Goal: Task Accomplishment & Management: Complete application form

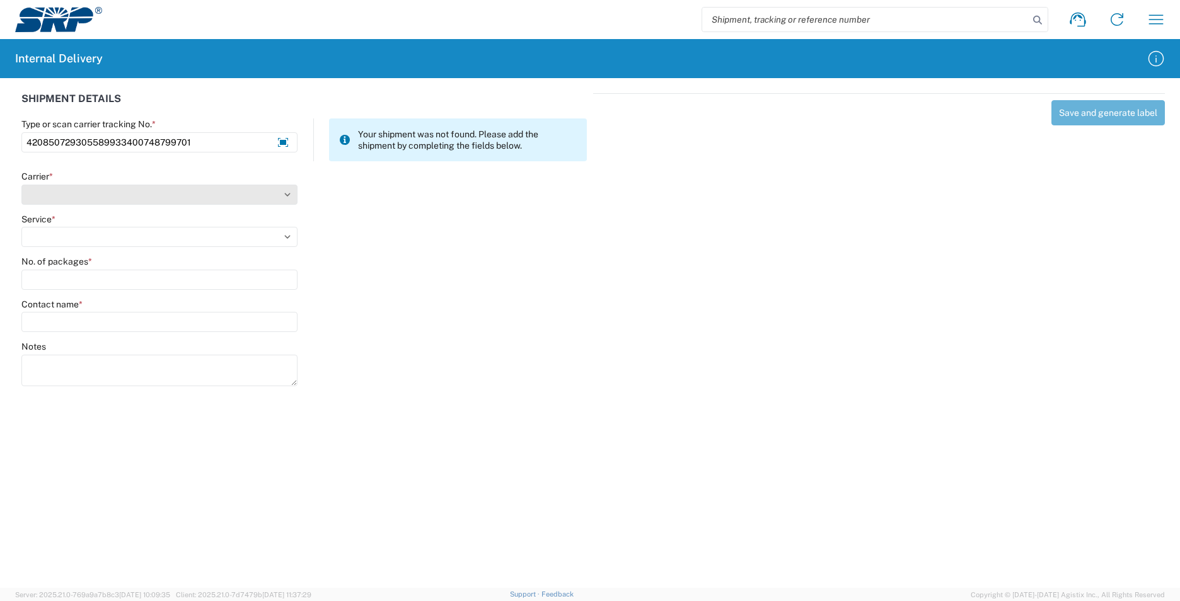
type input "420850729305589933400748799701"
click at [69, 195] on select "Select AcctPay Amazon Logistics ATI Trucking BC Dimerco Logistics Empire Southw…" at bounding box center [159, 195] width 276 height 20
select select "137"
click at [21, 185] on select "Select AcctPay Amazon Logistics ATI Trucking BC Dimerco Logistics Empire Southw…" at bounding box center [159, 195] width 276 height 20
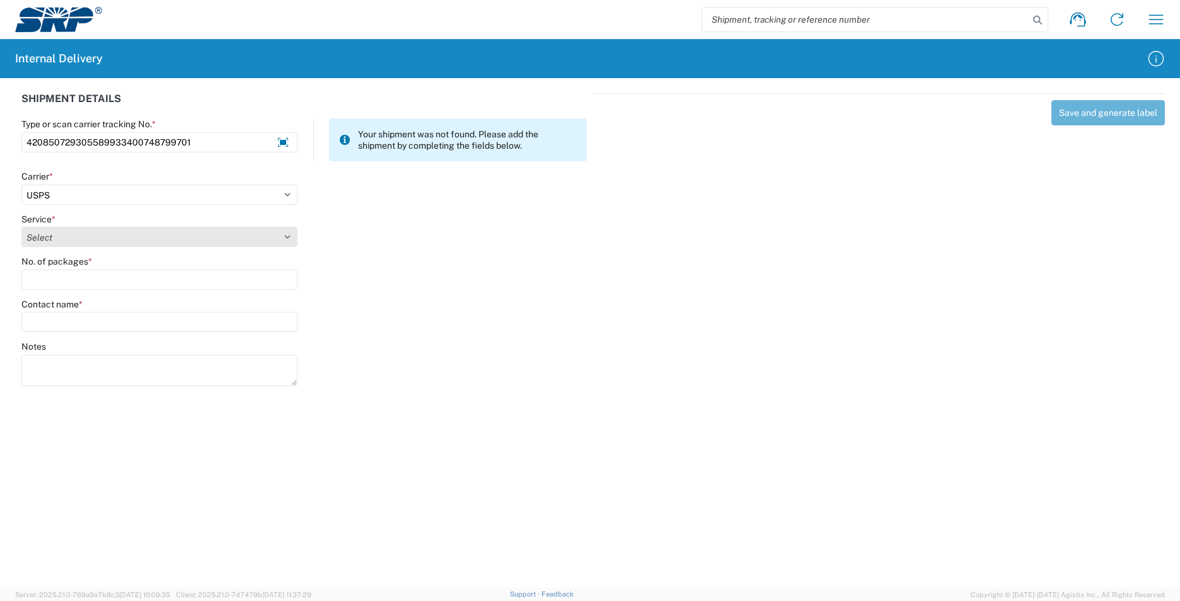
click at [57, 236] on select "Select 3 - 5 Day Bound Printed Matter Express Mail Flat-Rate Envelope Express M…" at bounding box center [159, 237] width 276 height 20
select select "17817"
click at [57, 236] on select "Select 3 - 5 Day Bound Printed Matter Express Mail Flat-Rate Envelope Express M…" at bounding box center [159, 237] width 276 height 20
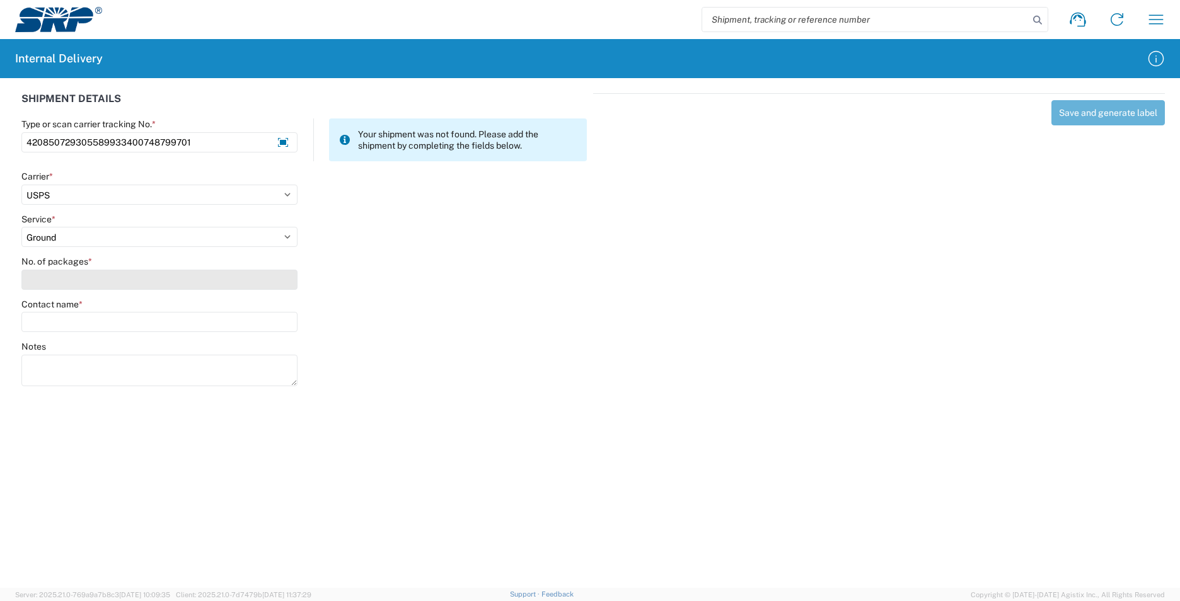
click at [53, 274] on input "No. of packages *" at bounding box center [159, 280] width 276 height 20
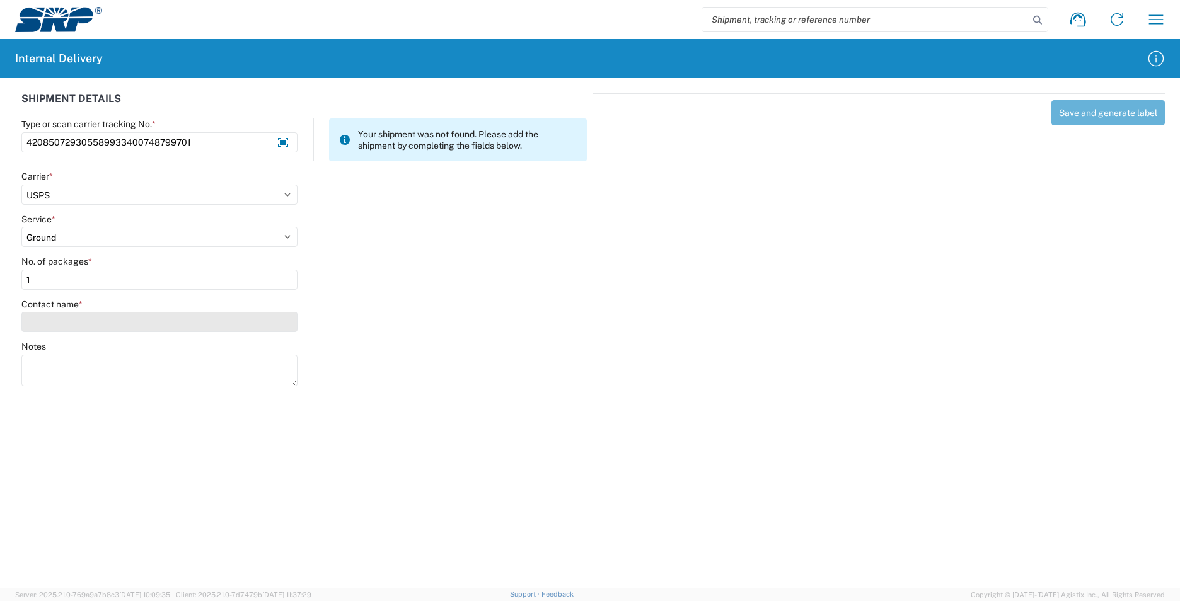
type input "1"
click at [58, 318] on input "Contact name *" at bounding box center [159, 322] width 276 height 20
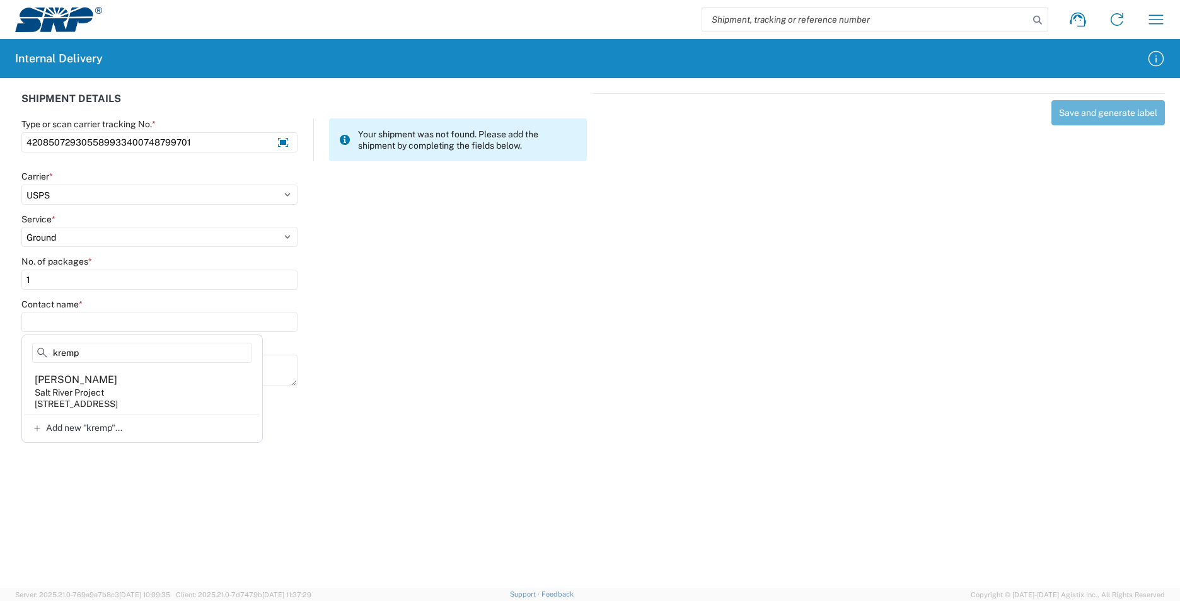
type input "kremp"
click at [118, 400] on div "[STREET_ADDRESS]" at bounding box center [76, 403] width 83 height 11
type input "[PERSON_NAME]"
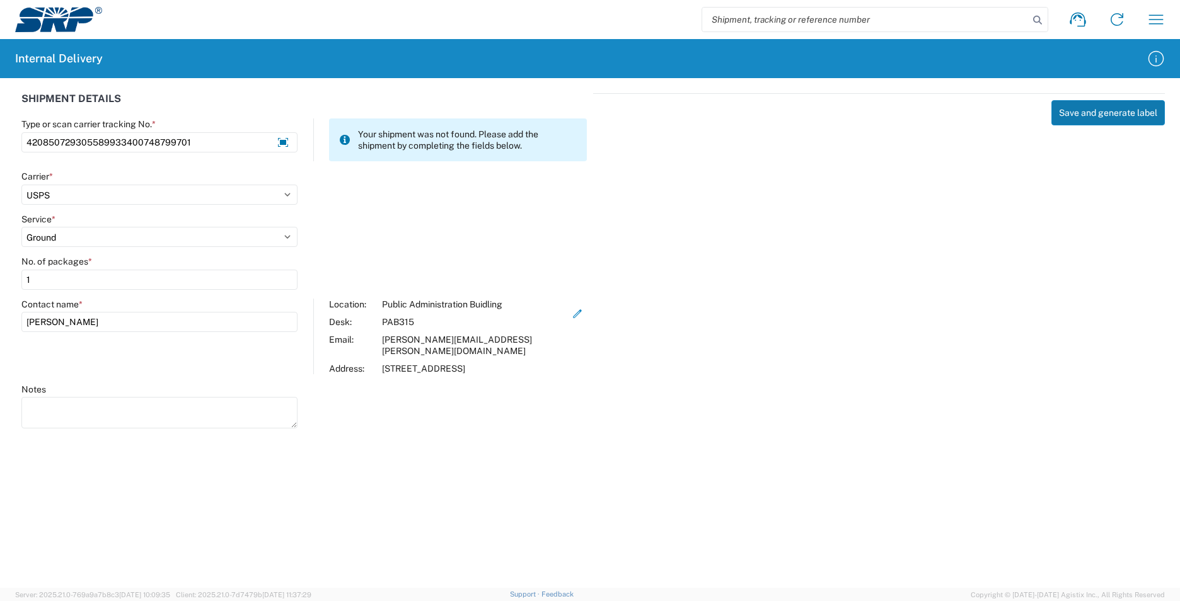
click at [1109, 110] on button "Save and generate label" at bounding box center [1107, 112] width 113 height 25
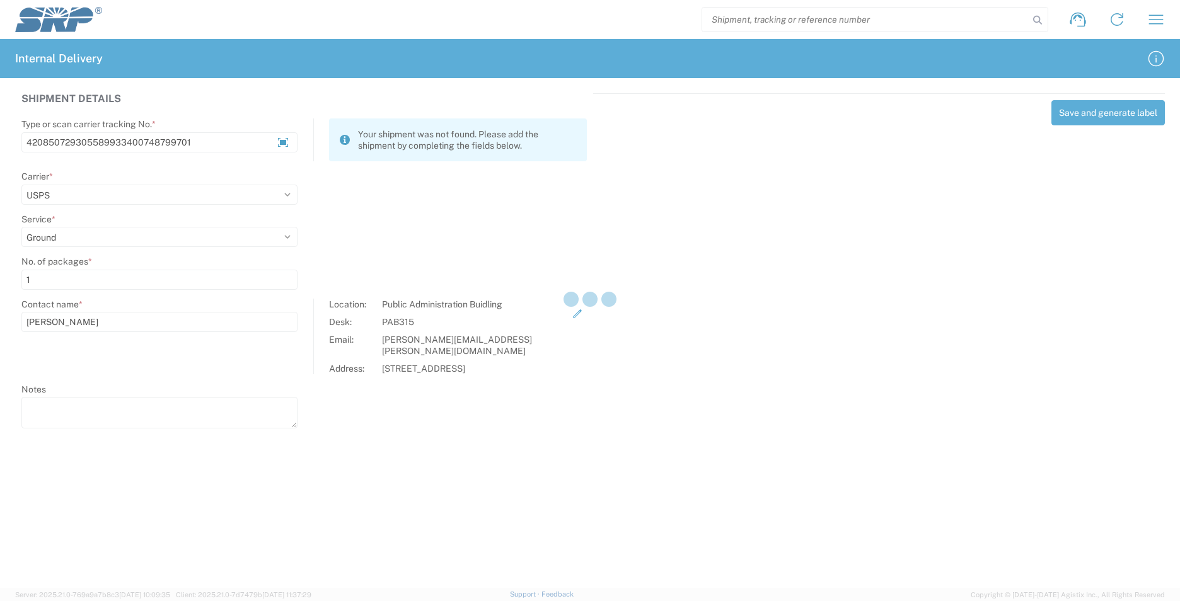
select select
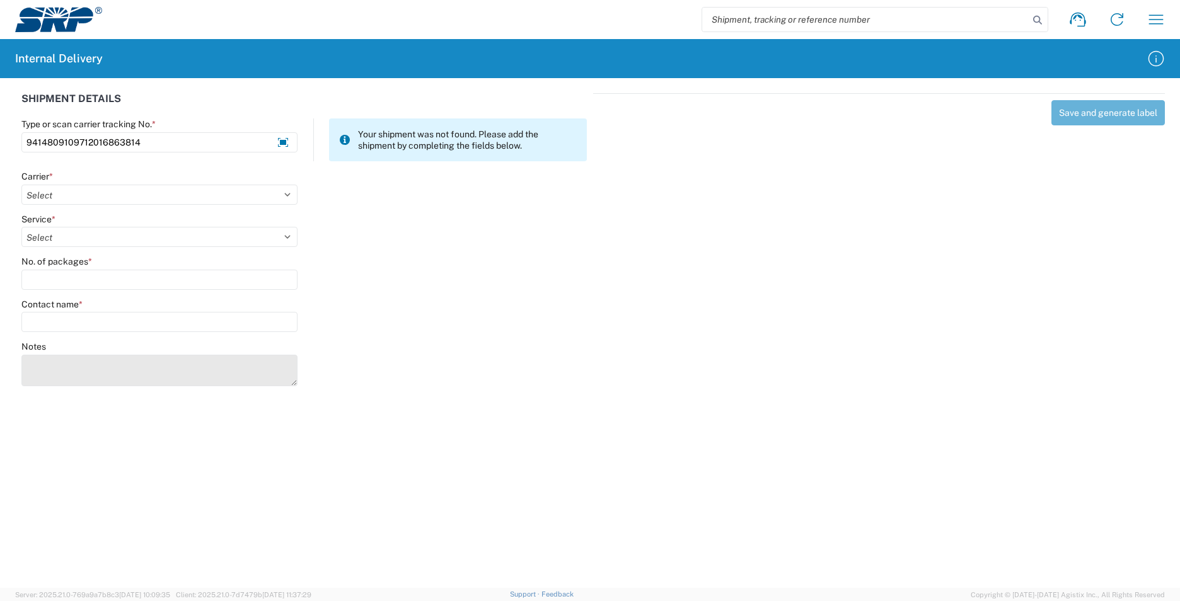
type input "9414809109712016863814"
click at [105, 361] on textarea "Notes" at bounding box center [159, 371] width 276 height 32
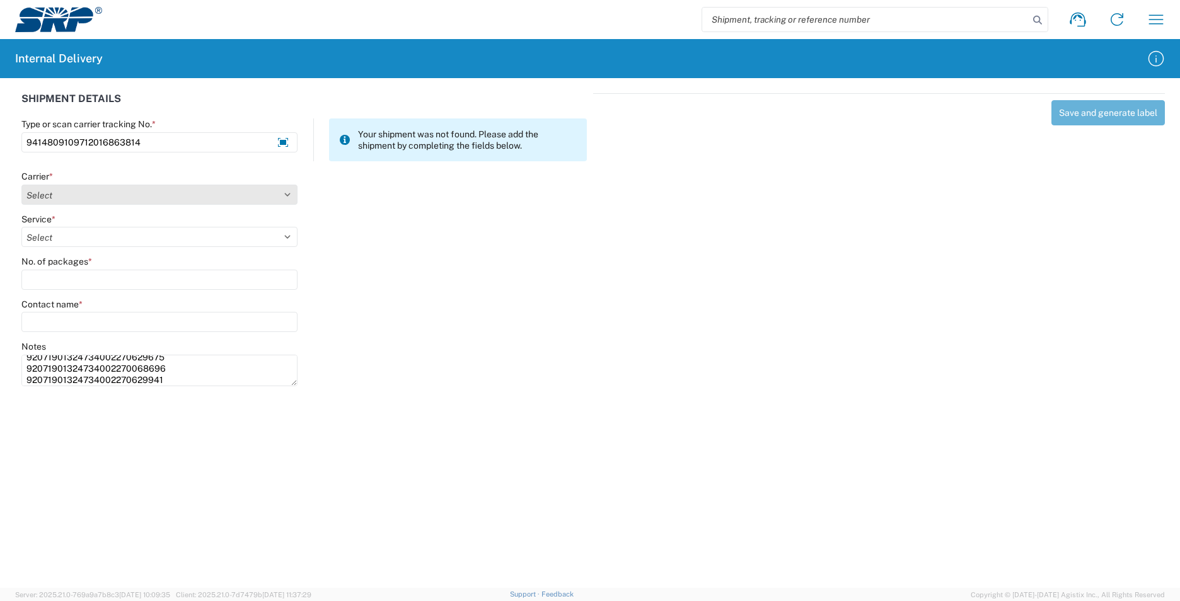
type textarea "92071901324734002270629675 92071901324734002270068696 92071901324734002270629941"
click at [100, 197] on select "Select AcctPay Amazon Logistics ATI Trucking BC Dimerco Logistics Empire Southw…" at bounding box center [159, 195] width 276 height 20
select select "137"
click at [21, 185] on select "Select AcctPay Amazon Logistics ATI Trucking BC Dimerco Logistics Empire Southw…" at bounding box center [159, 195] width 276 height 20
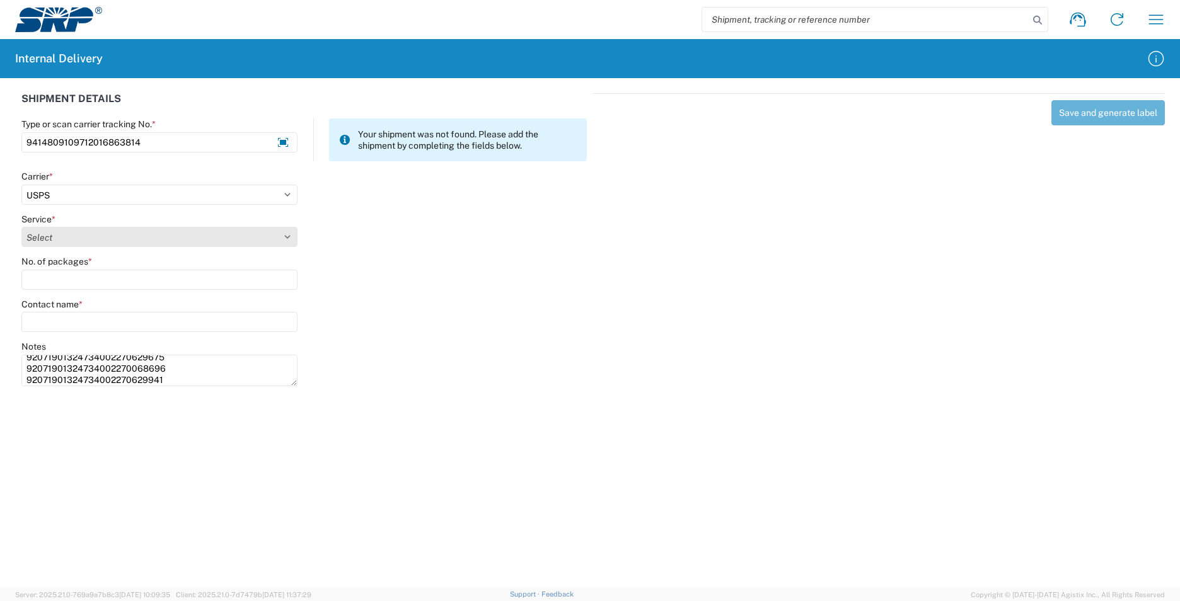
click at [37, 236] on select "Select 3 - 5 Day Bound Printed Matter Express Mail Flat-Rate Envelope Express M…" at bounding box center [159, 237] width 276 height 20
select select "17817"
click at [42, 239] on select "Select 3 - 5 Day Bound Printed Matter Express Mail Flat-Rate Envelope Express M…" at bounding box center [159, 237] width 276 height 20
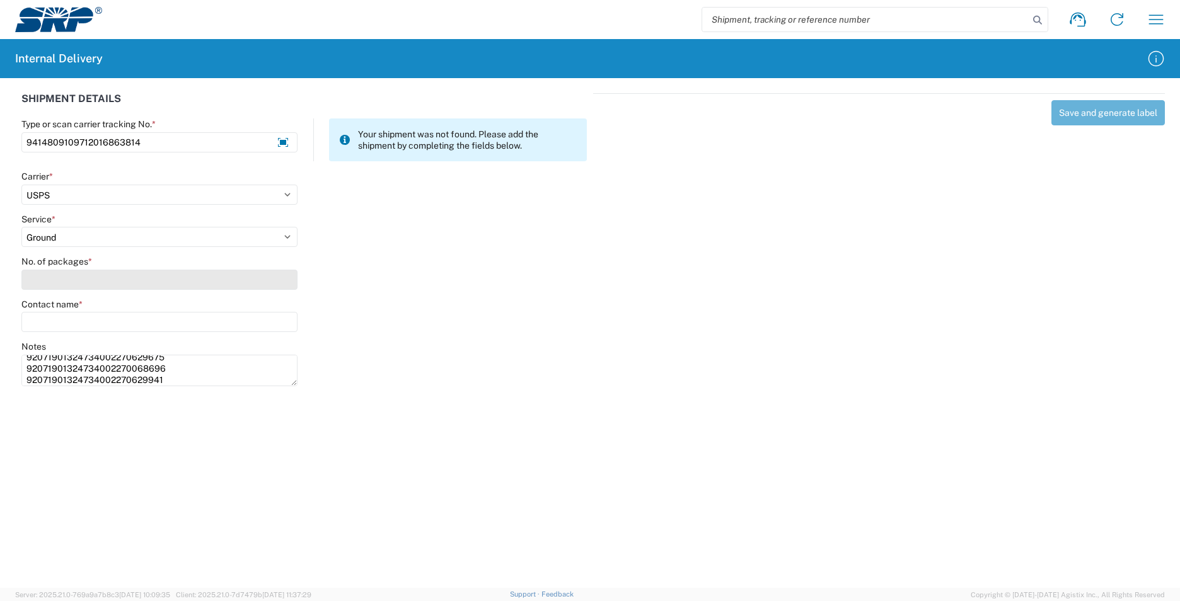
click at [57, 280] on input "No. of packages *" at bounding box center [159, 280] width 276 height 20
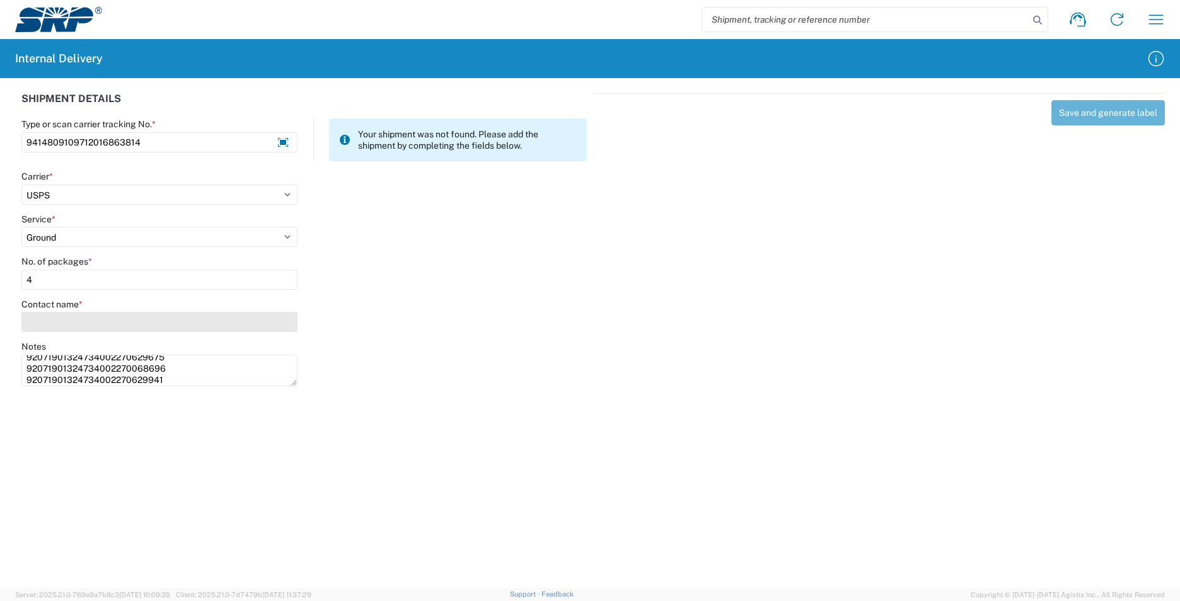
type input "4"
click at [62, 323] on input "Contact name *" at bounding box center [159, 322] width 276 height 20
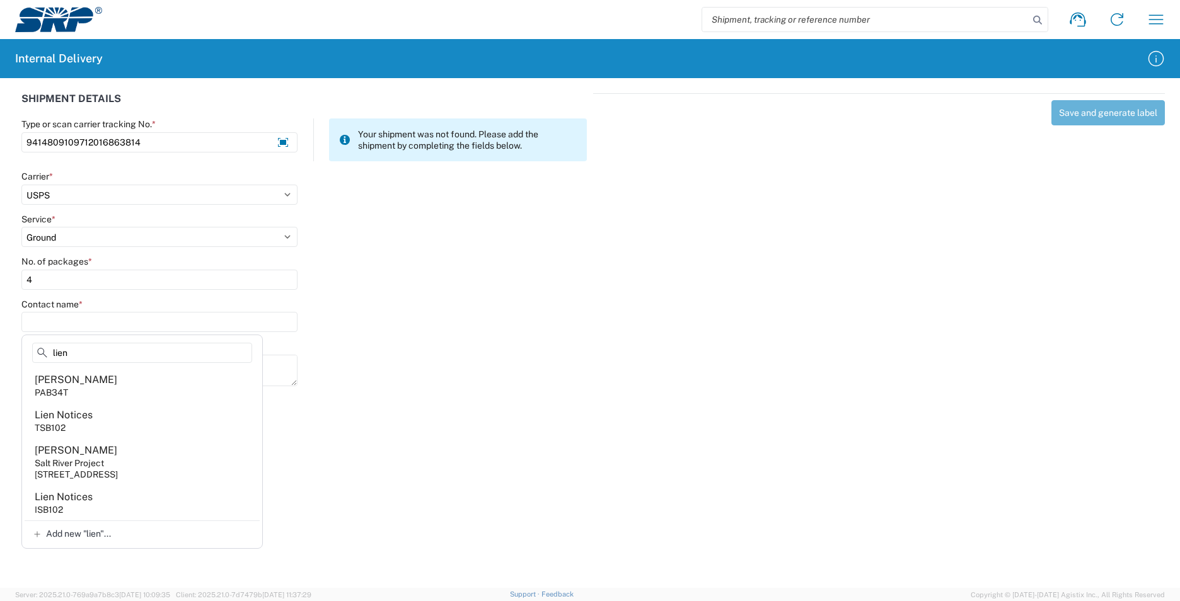
type input "lien"
click at [137, 421] on agx-address-suggestion-item "Lien Notices TSB102" at bounding box center [142, 420] width 235 height 35
type input "Lien Notices"
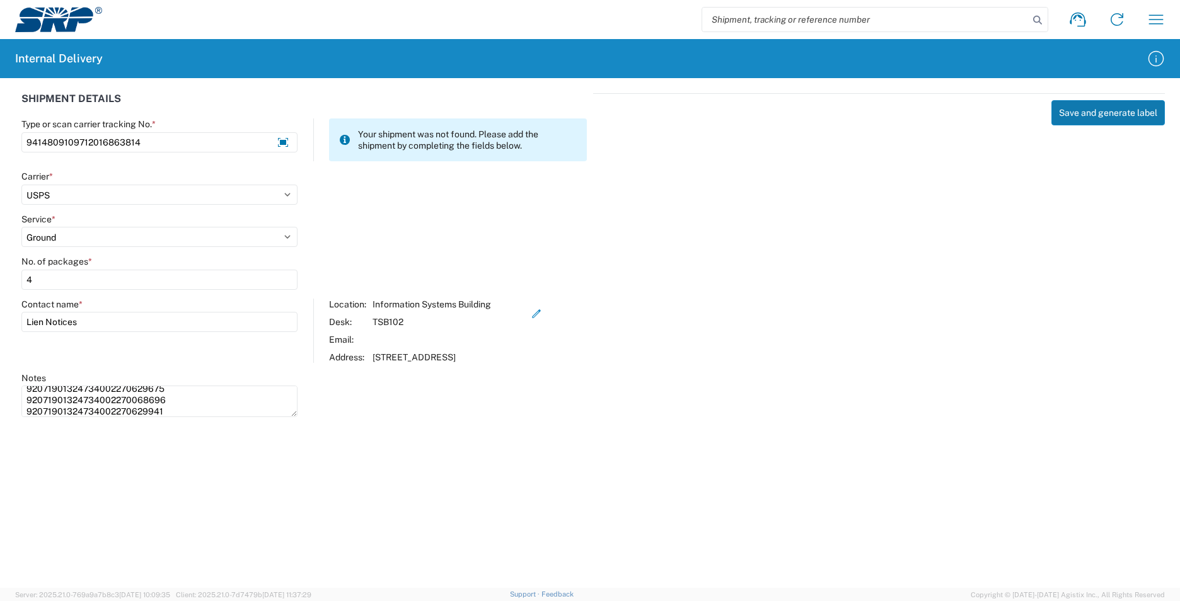
click at [1118, 114] on button "Save and generate label" at bounding box center [1107, 112] width 113 height 25
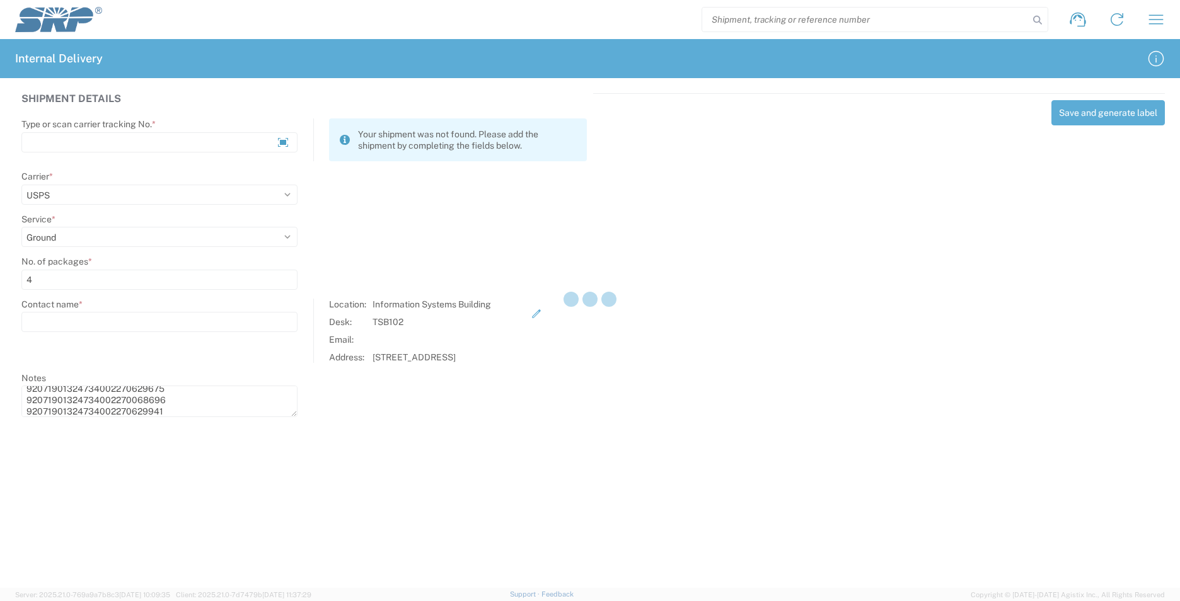
select select
